Goal: Complete application form

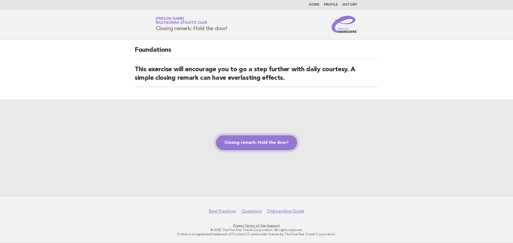
click at [260, 139] on link "Closing remark: Hold the door!" at bounding box center [256, 143] width 81 height 15
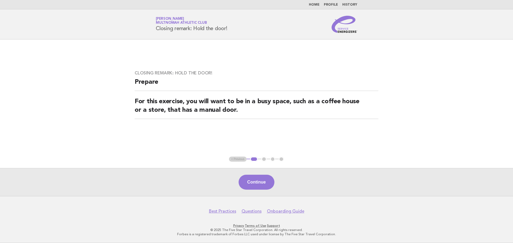
click at [260, 179] on button "Continue" at bounding box center [257, 182] width 36 height 15
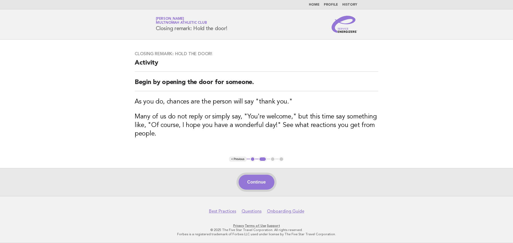
click at [252, 187] on button "Continue" at bounding box center [257, 182] width 36 height 15
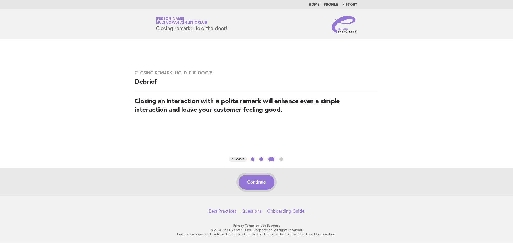
click at [258, 181] on button "Continue" at bounding box center [257, 182] width 36 height 15
